Goal: Task Accomplishment & Management: Use online tool/utility

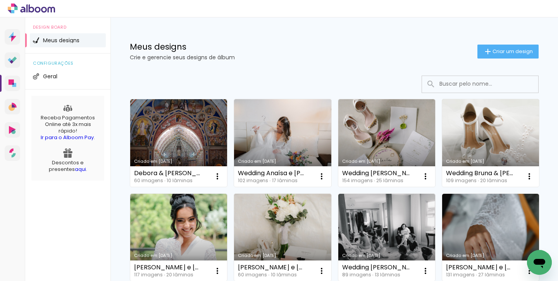
scroll to position [27, 0]
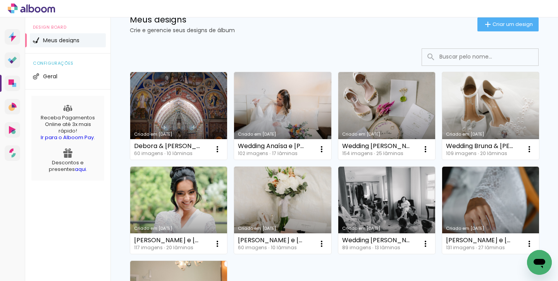
click at [491, 118] on link "Criado em [DATE]" at bounding box center [491, 116] width 97 height 88
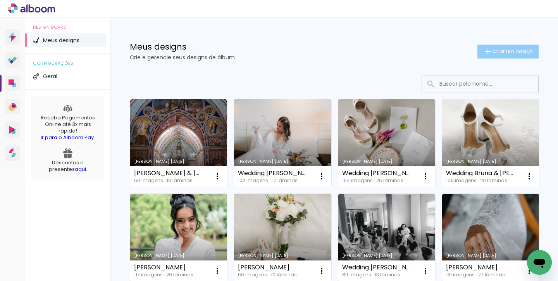
click at [510, 50] on span "Criar um design" at bounding box center [513, 51] width 40 height 5
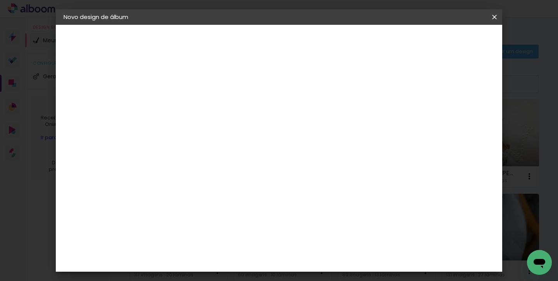
click at [190, 107] on input at bounding box center [190, 104] width 0 height 12
type input "Bruna & Alberto"
type paper-input "Bruna & Alberto"
click at [0, 0] on slot "Avançar" at bounding box center [0, 0] width 0 height 0
click at [249, 150] on input at bounding box center [210, 148] width 78 height 10
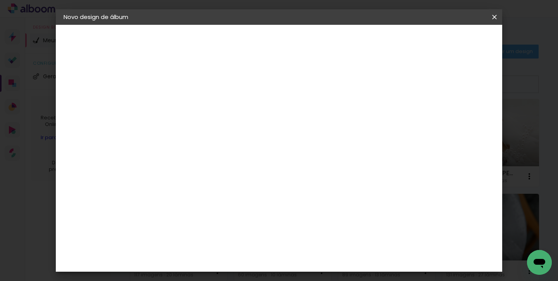
type input "ticco"
type paper-input "ticco"
click at [209, 173] on div "Ticcolor" at bounding box center [197, 175] width 25 height 6
click at [315, 45] on paper-button "Avançar" at bounding box center [296, 41] width 38 height 13
click at [221, 129] on input "text" at bounding box center [205, 135] width 30 height 12
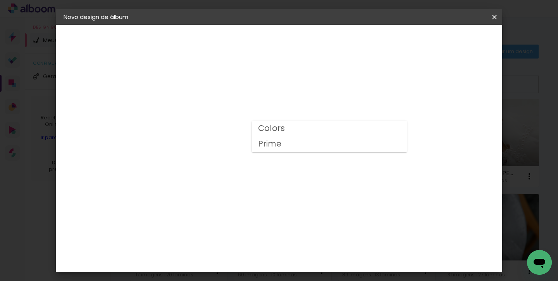
click at [311, 146] on paper-item "Prime" at bounding box center [329, 145] width 155 height 16
type input "Prime"
click at [243, 241] on span "25 × 30" at bounding box center [225, 251] width 36 height 21
click at [0, 0] on slot "Avançar" at bounding box center [0, 0] width 0 height 0
click at [452, 41] on span "Iniciar design" at bounding box center [434, 40] width 35 height 5
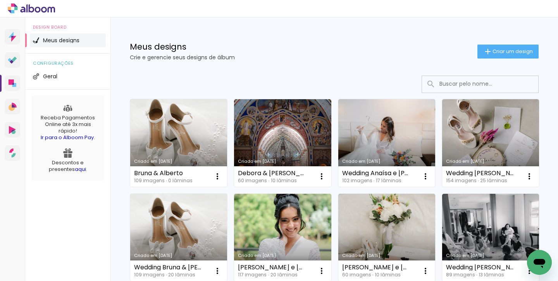
click at [181, 137] on link "Criado em [DATE]" at bounding box center [178, 143] width 97 height 88
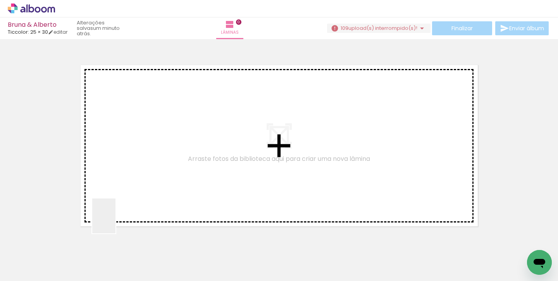
drag, startPoint x: 83, startPoint y: 256, endPoint x: 144, endPoint y: 194, distance: 87.5
click at [144, 194] on quentale-workspace at bounding box center [279, 140] width 558 height 281
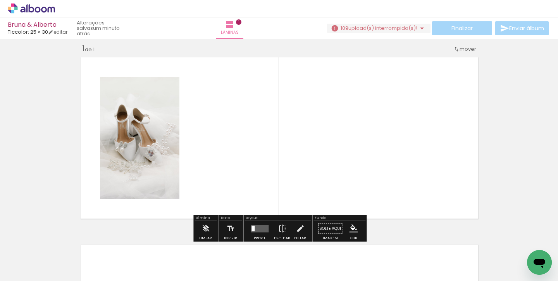
scroll to position [10, 0]
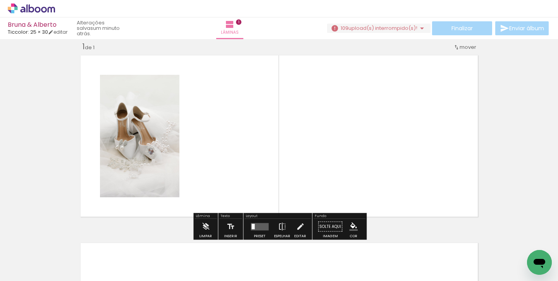
drag, startPoint x: 125, startPoint y: 262, endPoint x: 204, endPoint y: 170, distance: 120.7
click at [204, 170] on quentale-workspace at bounding box center [279, 140] width 558 height 281
drag, startPoint x: 130, startPoint y: 251, endPoint x: 221, endPoint y: 151, distance: 135.6
click at [221, 151] on quentale-workspace at bounding box center [279, 140] width 558 height 281
click at [391, 28] on span "upload(s) interrompido(s)!" at bounding box center [383, 27] width 69 height 7
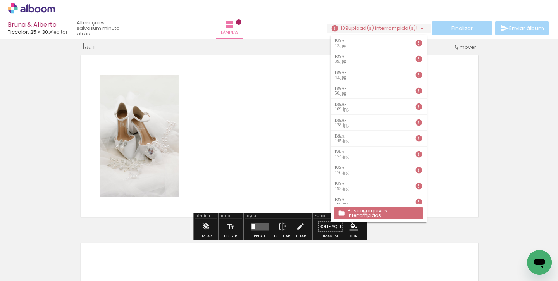
click at [0, 0] on slot "Buscar arquivos interrompidos" at bounding box center [0, 0] width 0 height 0
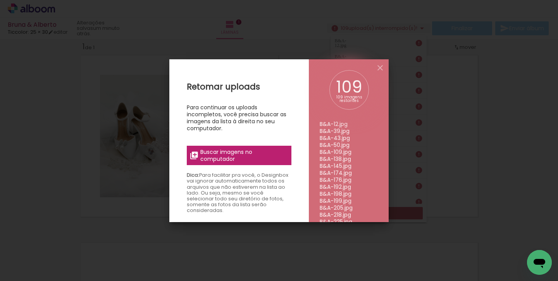
click at [268, 155] on span "Buscar imagens no computador" at bounding box center [244, 156] width 86 height 14
click at [0, 0] on input "file" at bounding box center [0, 0] width 0 height 0
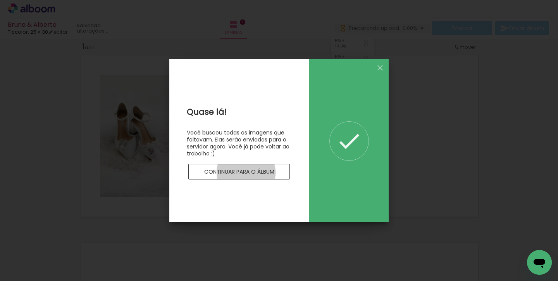
click at [0, 0] on slot "Continuar para o álbum" at bounding box center [0, 0] width 0 height 0
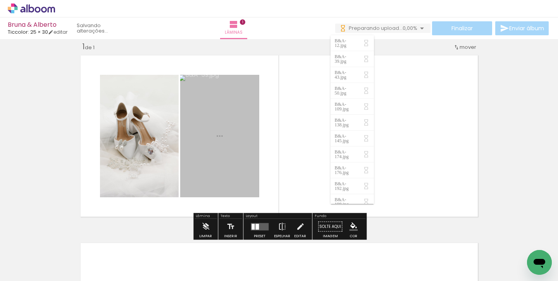
drag, startPoint x: 121, startPoint y: 262, endPoint x: 183, endPoint y: 201, distance: 87.5
click at [183, 201] on quentale-workspace at bounding box center [279, 140] width 558 height 281
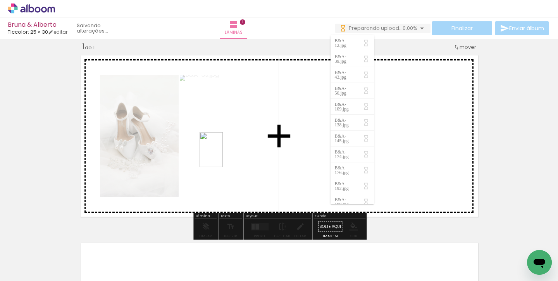
drag, startPoint x: 167, startPoint y: 256, endPoint x: 223, endPoint y: 156, distance: 115.5
click at [223, 156] on quentale-workspace at bounding box center [279, 140] width 558 height 281
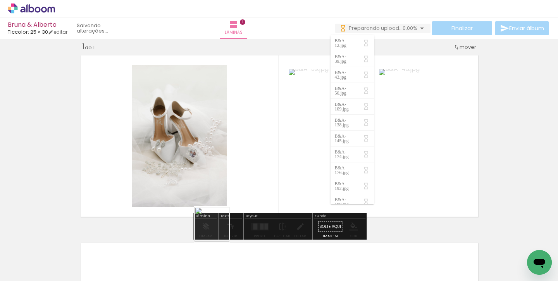
drag, startPoint x: 215, startPoint y: 255, endPoint x: 246, endPoint y: 171, distance: 89.0
click at [246, 171] on quentale-workspace at bounding box center [279, 140] width 558 height 281
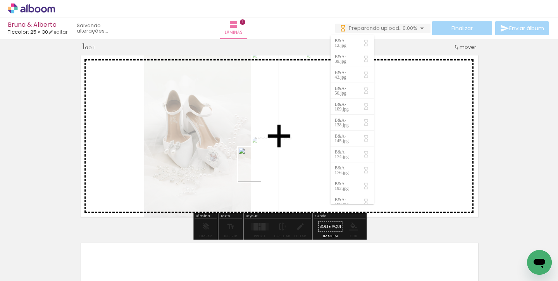
drag, startPoint x: 259, startPoint y: 252, endPoint x: 261, endPoint y: 170, distance: 81.5
click at [261, 170] on quentale-workspace at bounding box center [279, 140] width 558 height 281
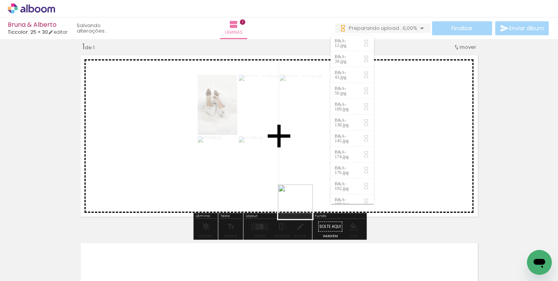
drag, startPoint x: 301, startPoint y: 249, endPoint x: 303, endPoint y: 180, distance: 69.4
click at [303, 180] on quentale-workspace at bounding box center [279, 140] width 558 height 281
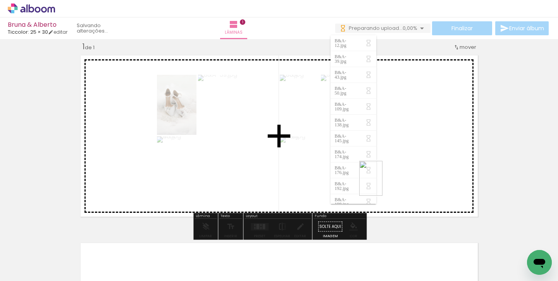
drag, startPoint x: 349, startPoint y: 257, endPoint x: 382, endPoint y: 184, distance: 80.2
click at [383, 184] on quentale-workspace at bounding box center [279, 140] width 558 height 281
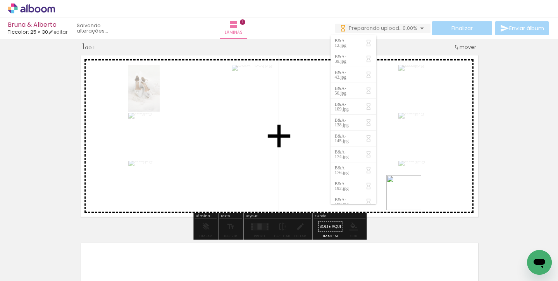
drag, startPoint x: 387, startPoint y: 253, endPoint x: 412, endPoint y: 193, distance: 65.2
click at [412, 193] on quentale-workspace at bounding box center [279, 140] width 558 height 281
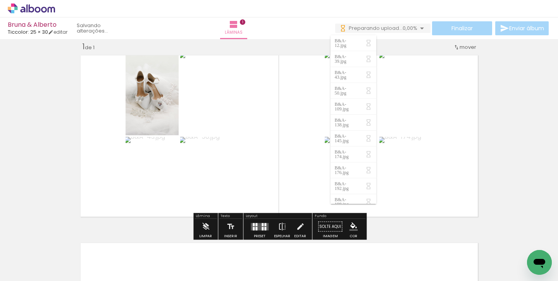
click at [403, 26] on span "0,00%" at bounding box center [410, 27] width 15 height 7
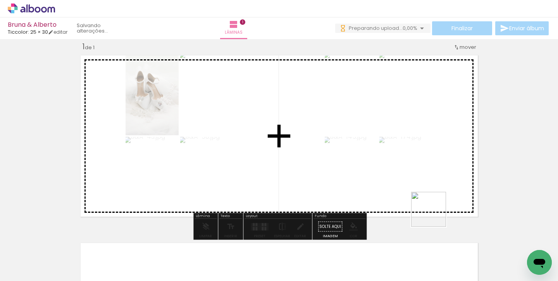
drag, startPoint x: 433, startPoint y: 252, endPoint x: 439, endPoint y: 187, distance: 66.2
click at [439, 187] on quentale-workspace at bounding box center [279, 140] width 558 height 281
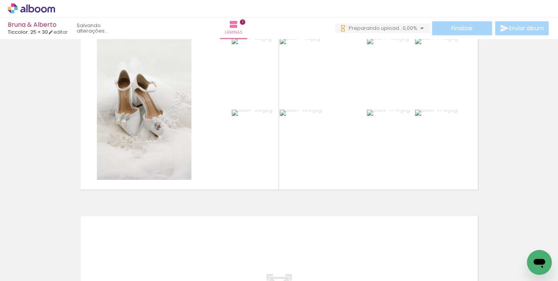
scroll to position [36, 0]
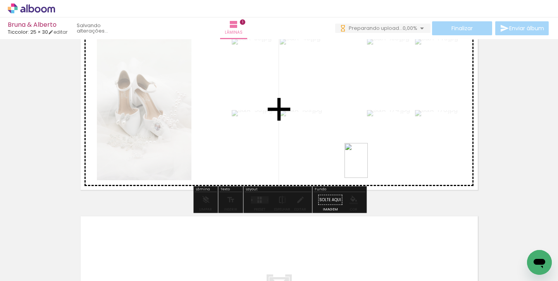
drag, startPoint x: 279, startPoint y: 255, endPoint x: 368, endPoint y: 166, distance: 125.6
click at [368, 166] on quentale-workspace at bounding box center [279, 140] width 558 height 281
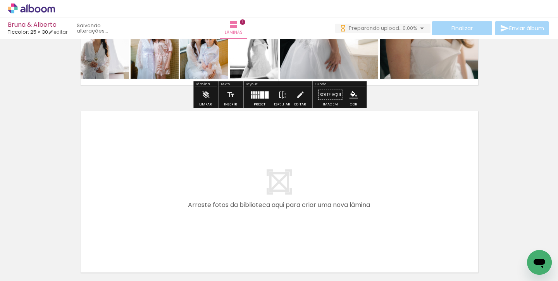
scroll to position [146, 0]
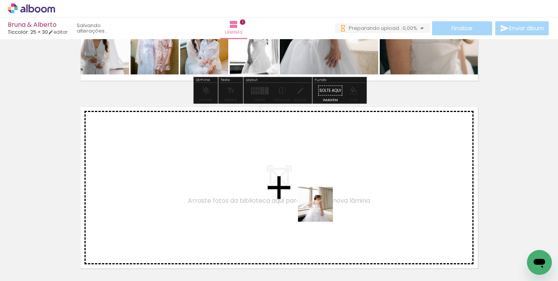
click at [323, 208] on quentale-workspace at bounding box center [279, 140] width 558 height 281
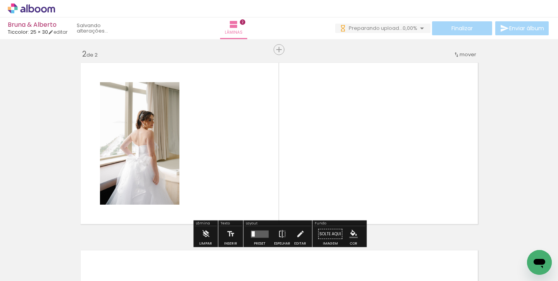
scroll to position [197, 0]
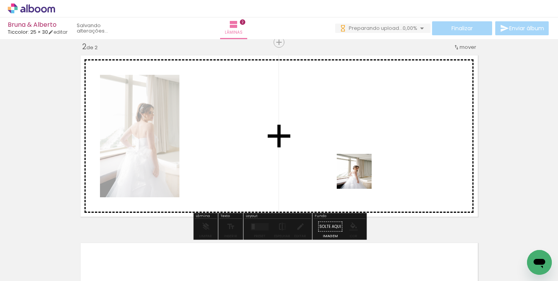
drag, startPoint x: 360, startPoint y: 260, endPoint x: 360, endPoint y: 167, distance: 93.5
click at [360, 167] on quentale-workspace at bounding box center [279, 140] width 558 height 281
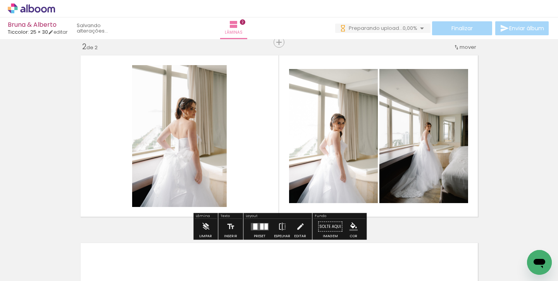
drag, startPoint x: 405, startPoint y: 252, endPoint x: 407, endPoint y: 164, distance: 87.7
click at [407, 164] on quentale-workspace at bounding box center [279, 140] width 558 height 281
drag, startPoint x: 454, startPoint y: 245, endPoint x: 451, endPoint y: 167, distance: 77.6
click at [451, 167] on quentale-workspace at bounding box center [279, 140] width 558 height 281
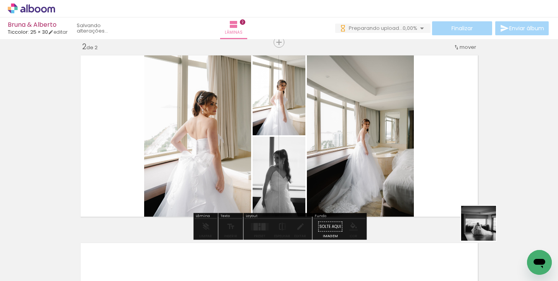
drag, startPoint x: 488, startPoint y: 234, endPoint x: 484, endPoint y: 228, distance: 7.8
click at [484, 228] on quentale-workspace at bounding box center [279, 140] width 558 height 281
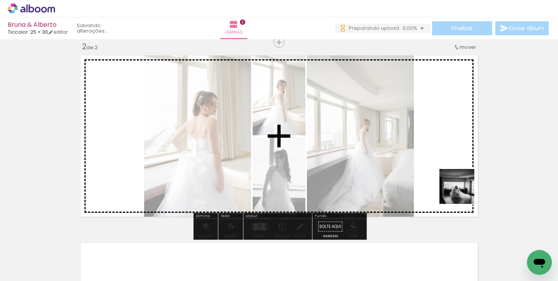
drag, startPoint x: 494, startPoint y: 253, endPoint x: 460, endPoint y: 184, distance: 77.2
click at [460, 184] on quentale-workspace at bounding box center [279, 140] width 558 height 281
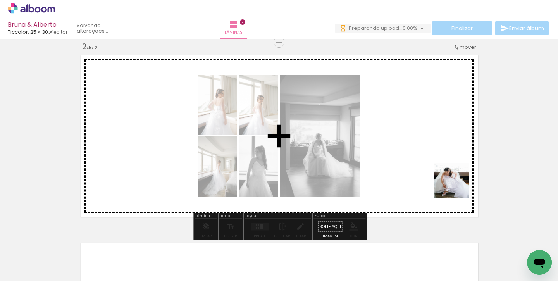
drag, startPoint x: 533, startPoint y: 242, endPoint x: 451, endPoint y: 176, distance: 105.0
click at [451, 176] on quentale-workspace at bounding box center [279, 140] width 558 height 281
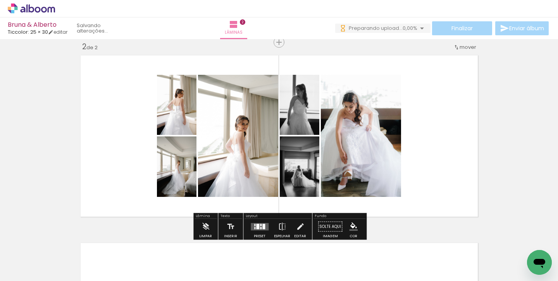
scroll to position [0, 403]
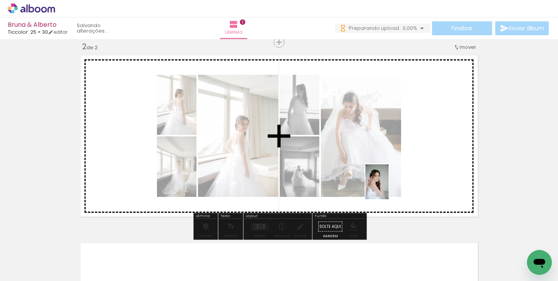
drag, startPoint x: 374, startPoint y: 261, endPoint x: 389, endPoint y: 188, distance: 75.2
click at [389, 188] on quentale-workspace at bounding box center [279, 140] width 558 height 281
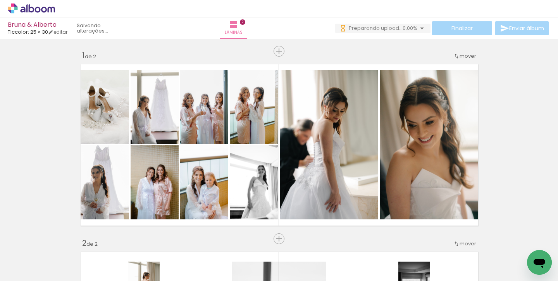
scroll to position [0, 0]
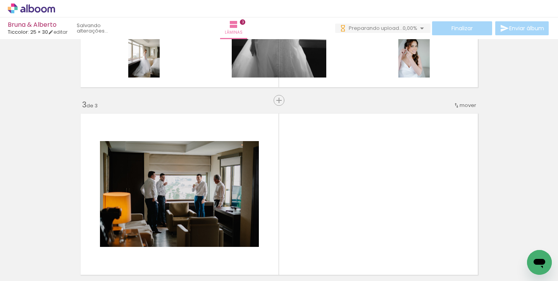
drag, startPoint x: 415, startPoint y: 252, endPoint x: 396, endPoint y: 195, distance: 60.1
click at [396, 195] on quentale-workspace at bounding box center [279, 140] width 558 height 281
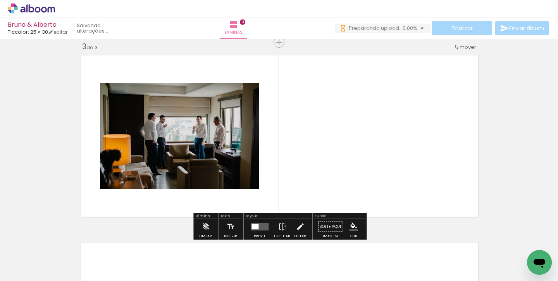
drag, startPoint x: 462, startPoint y: 249, endPoint x: 443, endPoint y: 189, distance: 62.9
click at [443, 189] on quentale-workspace at bounding box center [279, 140] width 558 height 281
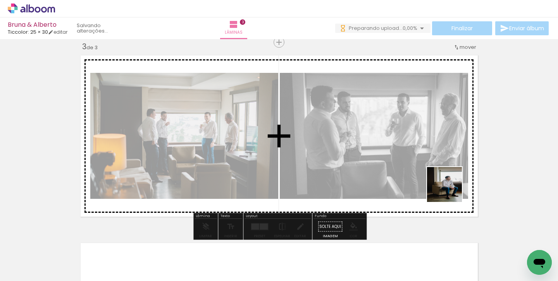
drag, startPoint x: 492, startPoint y: 253, endPoint x: 430, endPoint y: 145, distance: 124.4
click at [430, 145] on quentale-workspace at bounding box center [279, 140] width 558 height 281
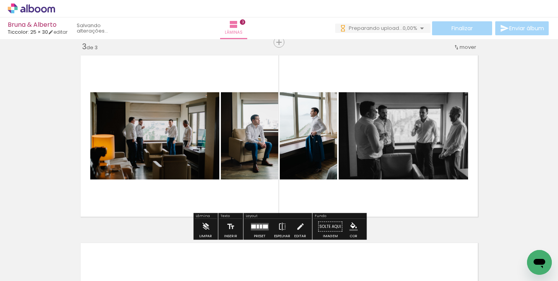
drag, startPoint x: 233, startPoint y: 257, endPoint x: 261, endPoint y: 179, distance: 83.2
click at [261, 179] on quentale-workspace at bounding box center [279, 140] width 558 height 281
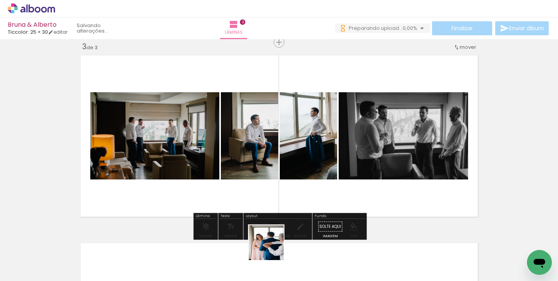
drag, startPoint x: 272, startPoint y: 260, endPoint x: 285, endPoint y: 194, distance: 66.9
click at [285, 194] on quentale-workspace at bounding box center [279, 140] width 558 height 281
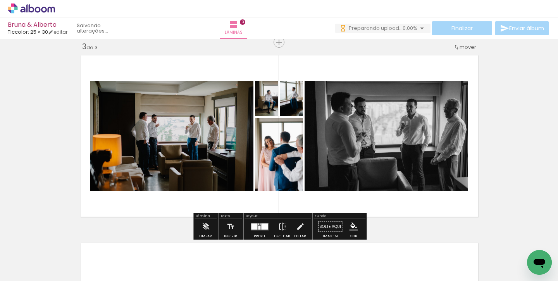
drag, startPoint x: 313, startPoint y: 252, endPoint x: 315, endPoint y: 160, distance: 91.9
click at [315, 160] on quentale-workspace at bounding box center [279, 140] width 558 height 281
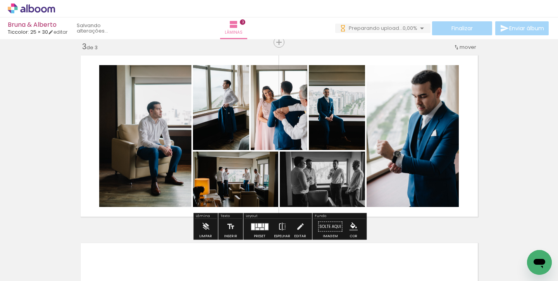
drag, startPoint x: 365, startPoint y: 257, endPoint x: 382, endPoint y: 173, distance: 85.7
click at [382, 173] on quentale-workspace at bounding box center [279, 140] width 558 height 281
drag, startPoint x: 400, startPoint y: 262, endPoint x: 408, endPoint y: 136, distance: 126.3
click at [408, 136] on quentale-workspace at bounding box center [279, 140] width 558 height 281
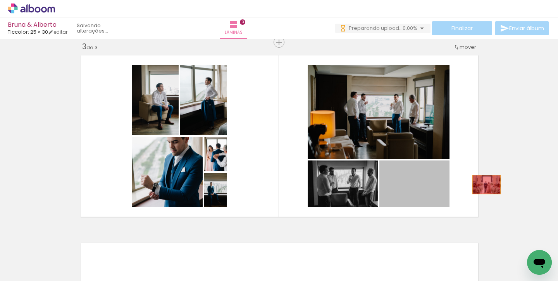
drag, startPoint x: 422, startPoint y: 187, endPoint x: 494, endPoint y: 184, distance: 72.2
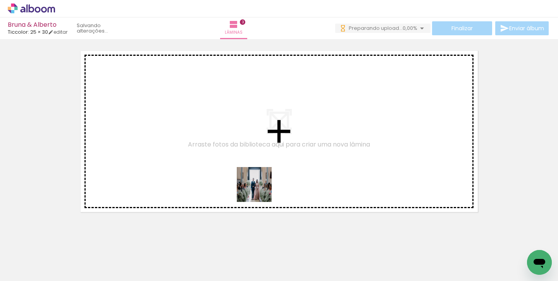
drag, startPoint x: 252, startPoint y: 256, endPoint x: 267, endPoint y: 153, distance: 104.2
click at [267, 153] on quentale-workspace at bounding box center [279, 140] width 558 height 281
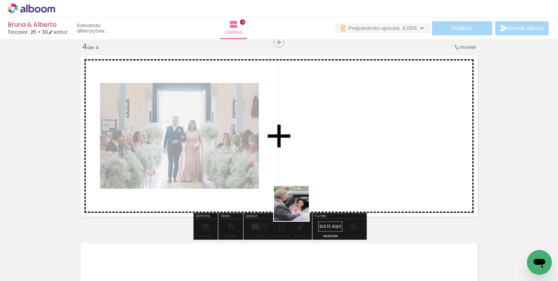
drag, startPoint x: 289, startPoint y: 258, endPoint x: 307, endPoint y: 183, distance: 77.4
click at [307, 183] on quentale-workspace at bounding box center [279, 140] width 558 height 281
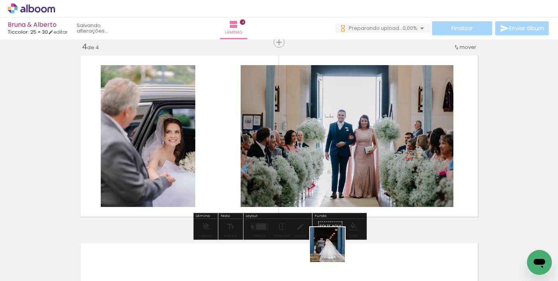
drag, startPoint x: 334, startPoint y: 261, endPoint x: 343, endPoint y: 192, distance: 70.1
click at [343, 192] on quentale-workspace at bounding box center [279, 140] width 558 height 281
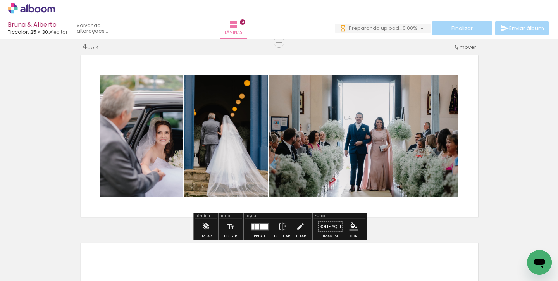
drag, startPoint x: 383, startPoint y: 247, endPoint x: 393, endPoint y: 172, distance: 75.6
click at [393, 172] on quentale-workspace at bounding box center [279, 140] width 558 height 281
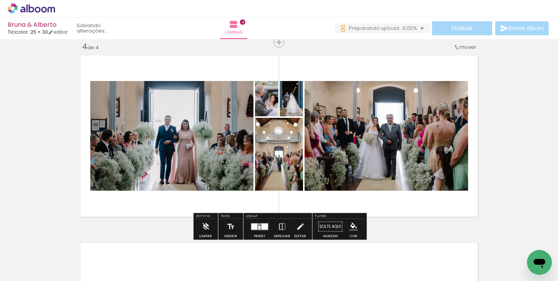
drag, startPoint x: 426, startPoint y: 253, endPoint x: 428, endPoint y: 188, distance: 64.4
click at [428, 188] on quentale-workspace at bounding box center [279, 140] width 558 height 281
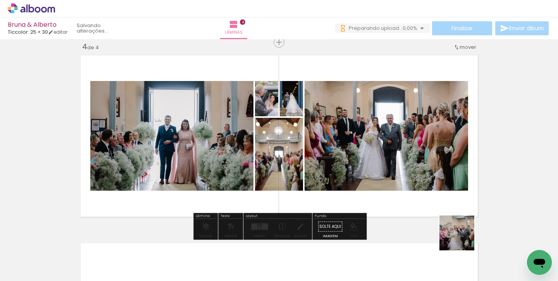
drag, startPoint x: 463, startPoint y: 245, endPoint x: 463, endPoint y: 165, distance: 79.9
click at [463, 165] on quentale-workspace at bounding box center [279, 140] width 558 height 281
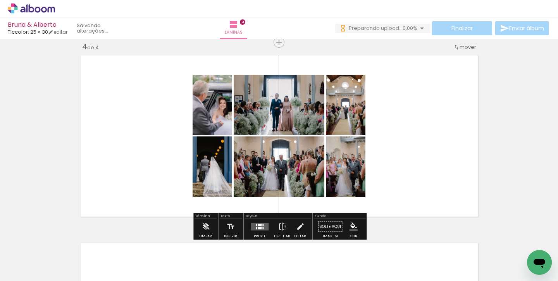
drag, startPoint x: 507, startPoint y: 247, endPoint x: 451, endPoint y: 184, distance: 84.4
click at [451, 184] on quentale-workspace at bounding box center [279, 140] width 558 height 281
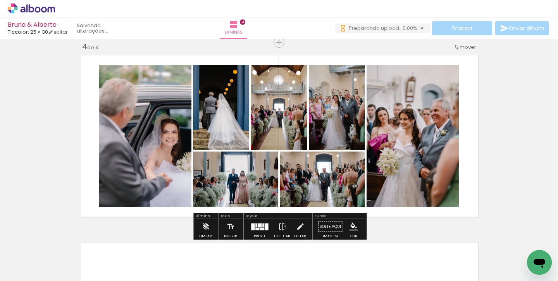
scroll to position [0, 1154]
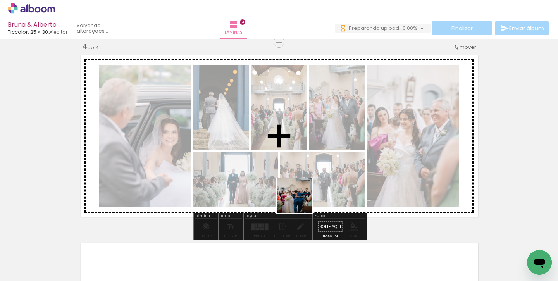
drag, startPoint x: 279, startPoint y: 259, endPoint x: 302, endPoint y: 199, distance: 64.3
click at [301, 200] on quentale-workspace at bounding box center [279, 140] width 558 height 281
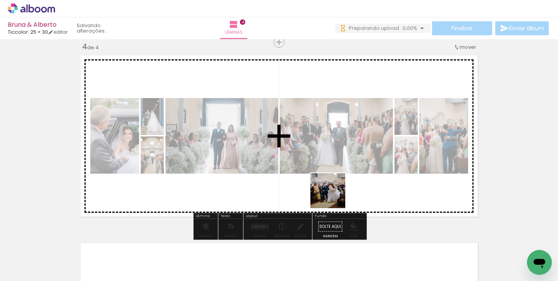
drag, startPoint x: 315, startPoint y: 256, endPoint x: 334, endPoint y: 196, distance: 62.4
click at [334, 196] on quentale-workspace at bounding box center [279, 140] width 558 height 281
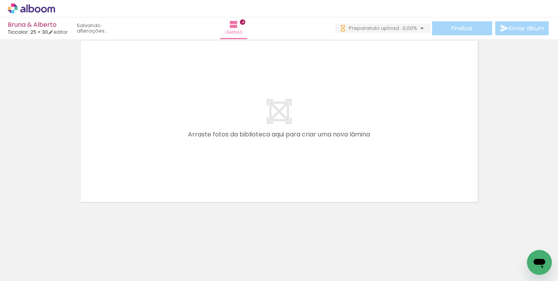
scroll to position [0, 0]
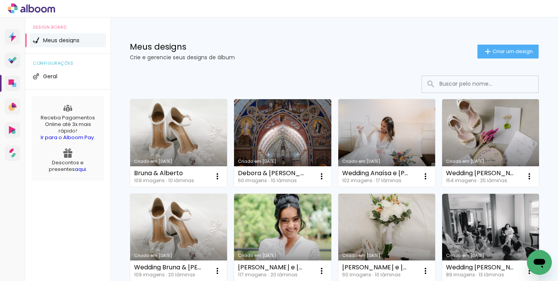
click at [258, 17] on div at bounding box center [279, 8] width 558 height 17
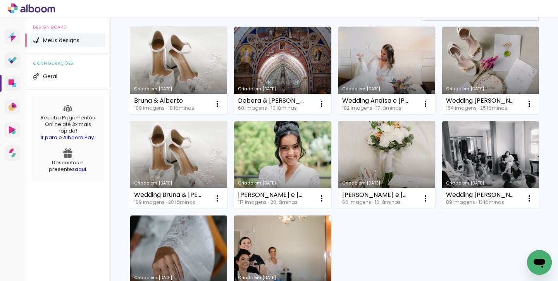
scroll to position [52, 0]
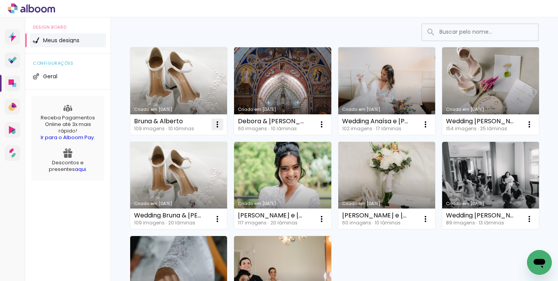
click at [217, 125] on iron-icon at bounding box center [217, 124] width 9 height 9
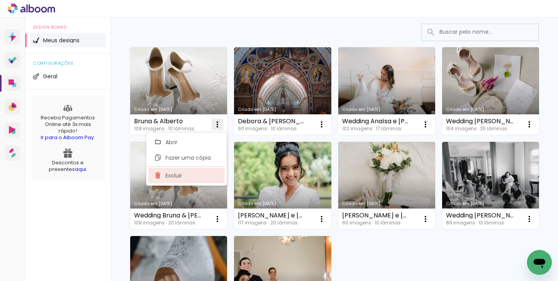
click at [183, 175] on paper-item "Excluir" at bounding box center [187, 176] width 76 height 16
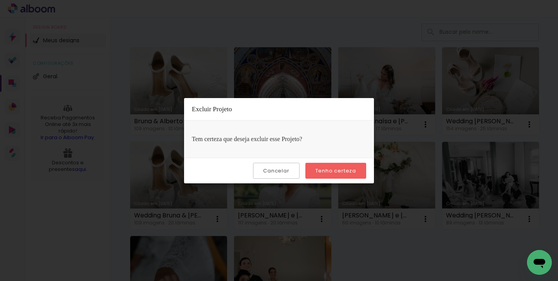
click at [0, 0] on slot "Tenho certeza" at bounding box center [0, 0] width 0 height 0
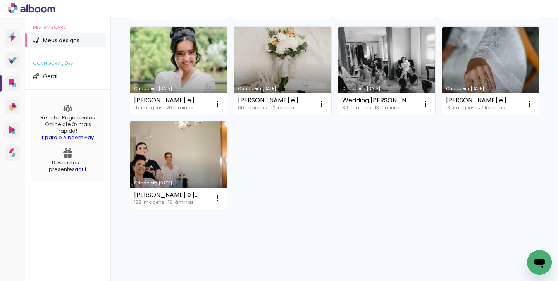
scroll to position [167, 0]
click at [245, 189] on div "Criado em [DATE] [PERSON_NAME] & [PERSON_NAME] 60 imagens ∙ 10 lâminas Abrir Fa…" at bounding box center [334, 70] width 416 height 284
